Goal: Navigation & Orientation: Find specific page/section

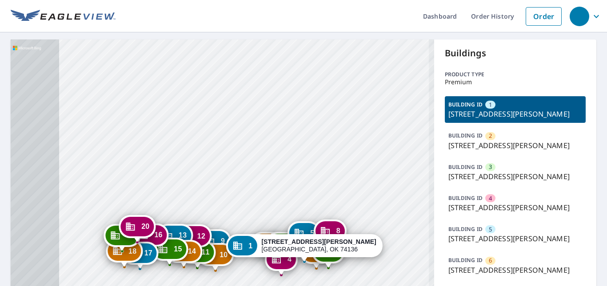
drag, startPoint x: 264, startPoint y: 181, endPoint x: 349, endPoint y: 63, distance: 145.1
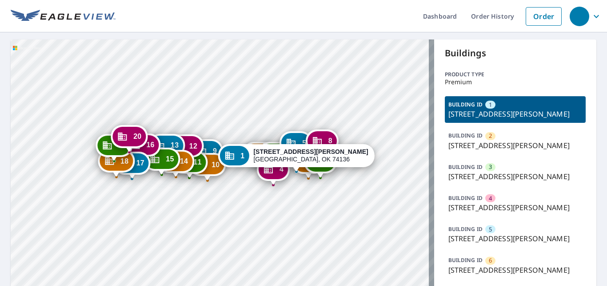
drag, startPoint x: 257, startPoint y: 217, endPoint x: 249, endPoint y: 126, distance: 91.0
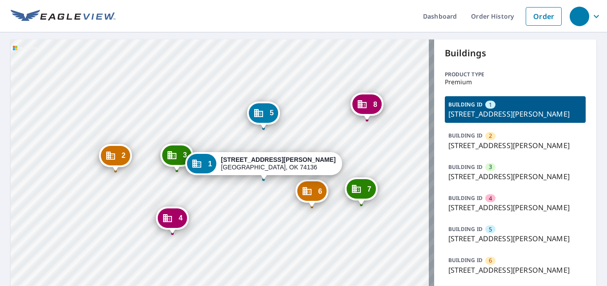
drag, startPoint x: 236, startPoint y: 183, endPoint x: 232, endPoint y: 195, distance: 12.2
click at [364, 104] on icon "Dropped pin, building 8, Commercial property, 7402 S Lewis Ave Tulsa, OK 74136" at bounding box center [362, 104] width 11 height 11
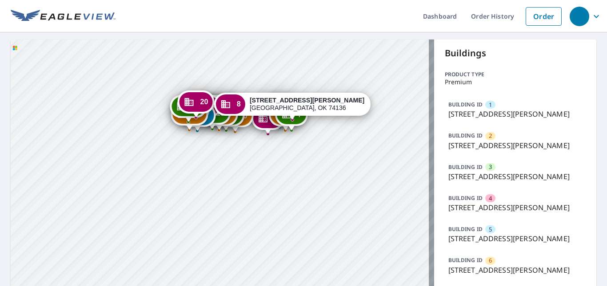
drag, startPoint x: 257, startPoint y: 167, endPoint x: 296, endPoint y: 95, distance: 81.1
click at [296, 94] on div "8 [STREET_ADDRESS][PERSON_NAME]" at bounding box center [292, 104] width 156 height 23
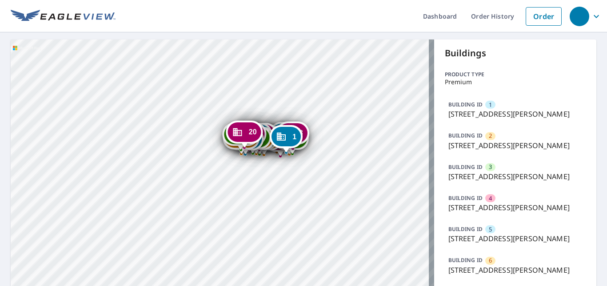
drag, startPoint x: 210, startPoint y: 216, endPoint x: 284, endPoint y: 64, distance: 168.8
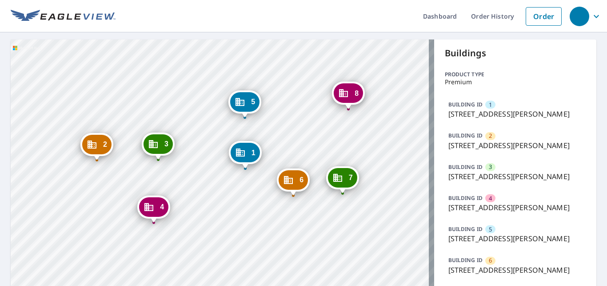
drag, startPoint x: 249, startPoint y: 89, endPoint x: 178, endPoint y: 87, distance: 70.2
click at [593, 20] on icon "button" at bounding box center [596, 16] width 11 height 11
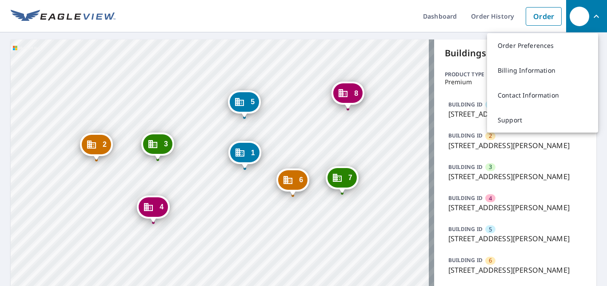
click at [576, 152] on div "BUILDING ID 2 [STREET_ADDRESS][PERSON_NAME]" at bounding box center [514, 140] width 141 height 27
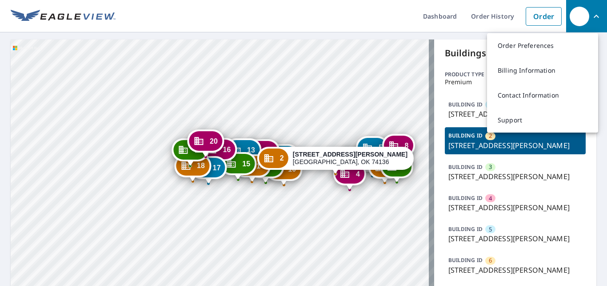
click at [293, 151] on strong "[STREET_ADDRESS][PERSON_NAME]" at bounding box center [350, 154] width 115 height 7
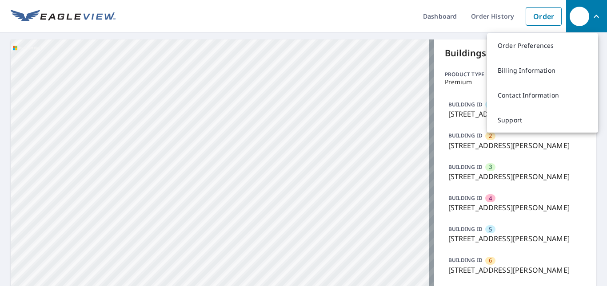
drag, startPoint x: 266, startPoint y: 230, endPoint x: 255, endPoint y: 44, distance: 186.8
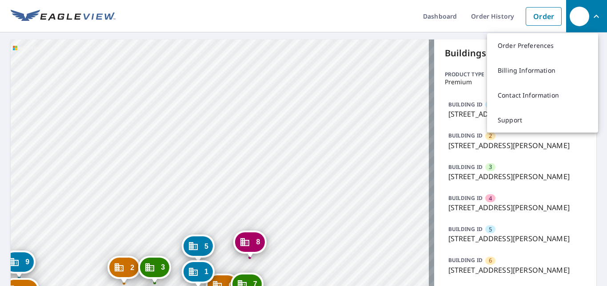
drag, startPoint x: 223, startPoint y: 207, endPoint x: 251, endPoint y: 33, distance: 176.4
click at [251, 33] on div "Dashboard Order History Order Order Preferences Billing Information Contact Inf…" at bounding box center [303, 143] width 607 height 286
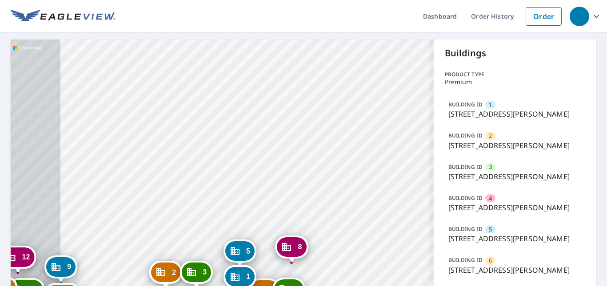
drag, startPoint x: 215, startPoint y: 177, endPoint x: 307, endPoint y: 17, distance: 183.8
click at [307, 17] on div "Dashboard Order History Order 2 [STREET_ADDRESS][PERSON_NAME] 3 [STREET_ADDRESS…" at bounding box center [303, 143] width 607 height 286
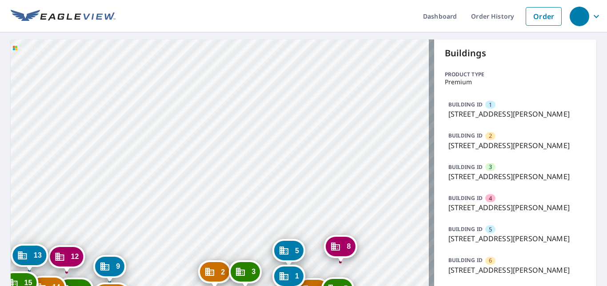
click at [343, 26] on ul "Dashboard Order History Order" at bounding box center [340, 16] width 450 height 32
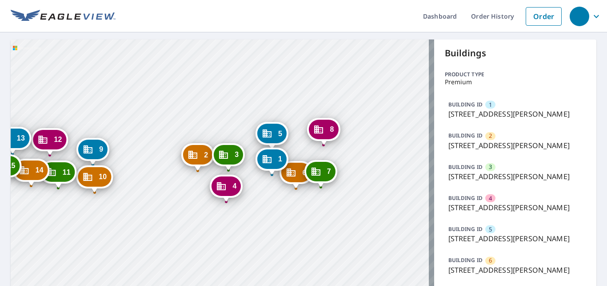
drag, startPoint x: 258, startPoint y: 118, endPoint x: 274, endPoint y: 4, distance: 115.4
click at [274, 4] on div "Dashboard Order History Order 2 [STREET_ADDRESS][PERSON_NAME] 3 [STREET_ADDRESS…" at bounding box center [303, 143] width 607 height 286
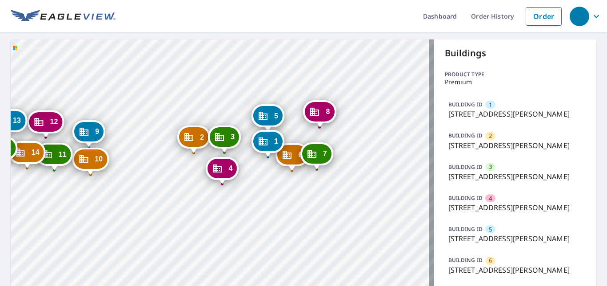
drag, startPoint x: 223, startPoint y: 101, endPoint x: 198, endPoint y: 99, distance: 25.9
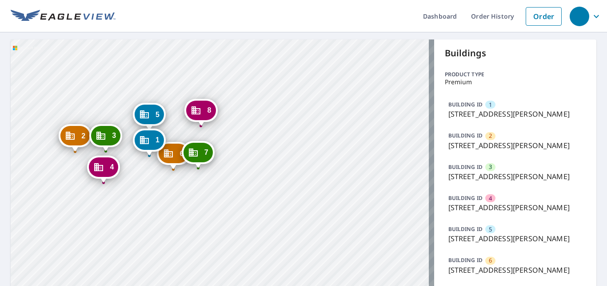
drag, startPoint x: 281, startPoint y: 175, endPoint x: 223, endPoint y: 172, distance: 57.8
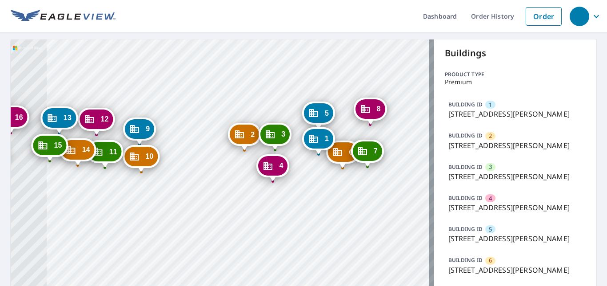
drag, startPoint x: 157, startPoint y: 198, endPoint x: 355, endPoint y: 196, distance: 198.0
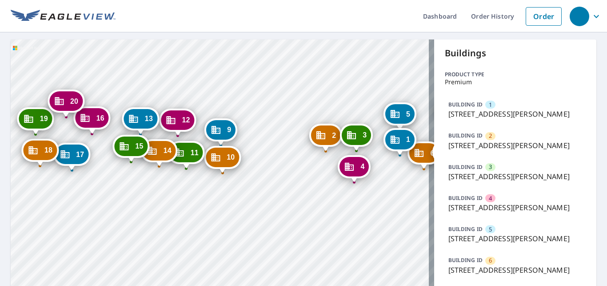
drag, startPoint x: 185, startPoint y: 186, endPoint x: 237, endPoint y: 186, distance: 52.4
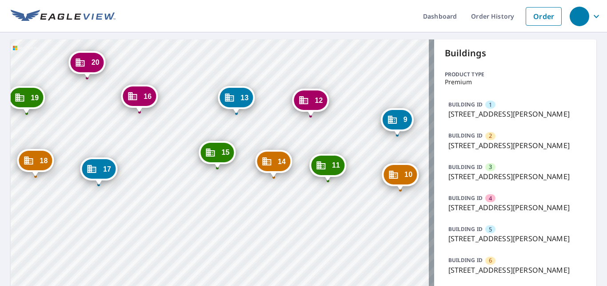
drag, startPoint x: 187, startPoint y: 153, endPoint x: 230, endPoint y: 165, distance: 44.4
click at [230, 165] on div "[STREET_ADDRESS]" at bounding box center [216, 155] width 37 height 28
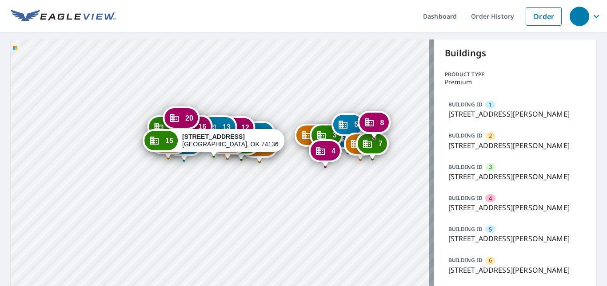
drag, startPoint x: 223, startPoint y: 170, endPoint x: 207, endPoint y: 109, distance: 62.9
